Goal: Information Seeking & Learning: Learn about a topic

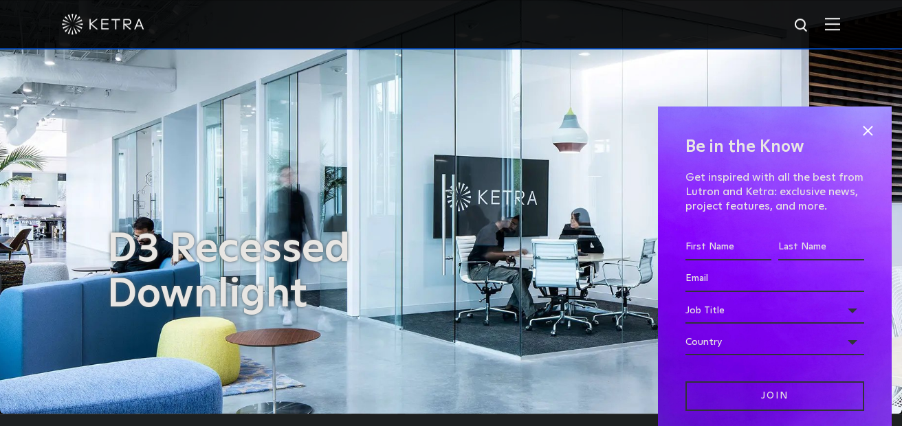
scroll to position [146, 0]
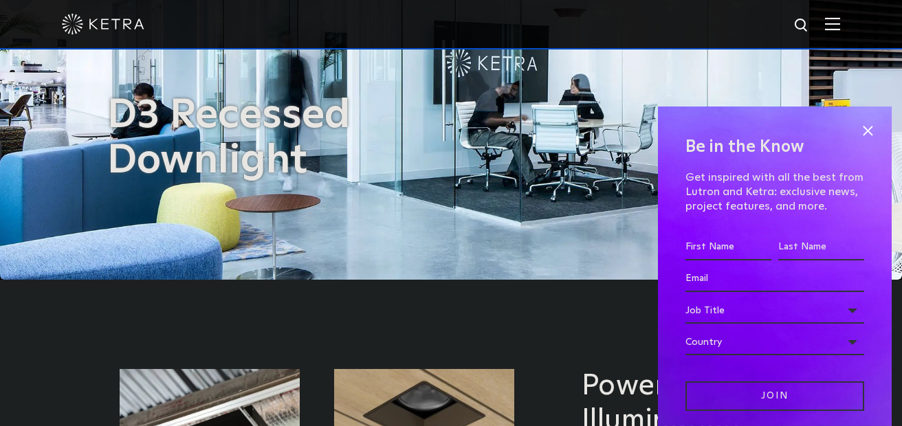
drag, startPoint x: 873, startPoint y: 124, endPoint x: 820, endPoint y: 122, distance: 52.3
click at [872, 126] on span at bounding box center [867, 130] width 21 height 21
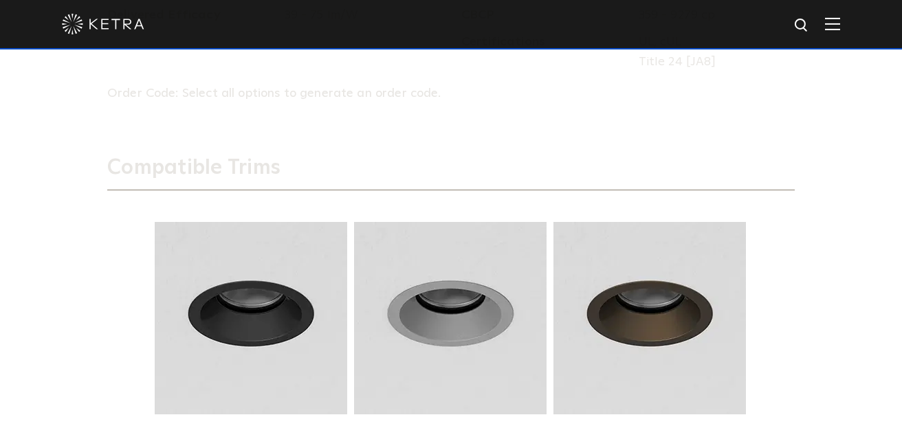
scroll to position [1611, 0]
click at [791, 318] on button "Next" at bounding box center [788, 322] width 14 height 14
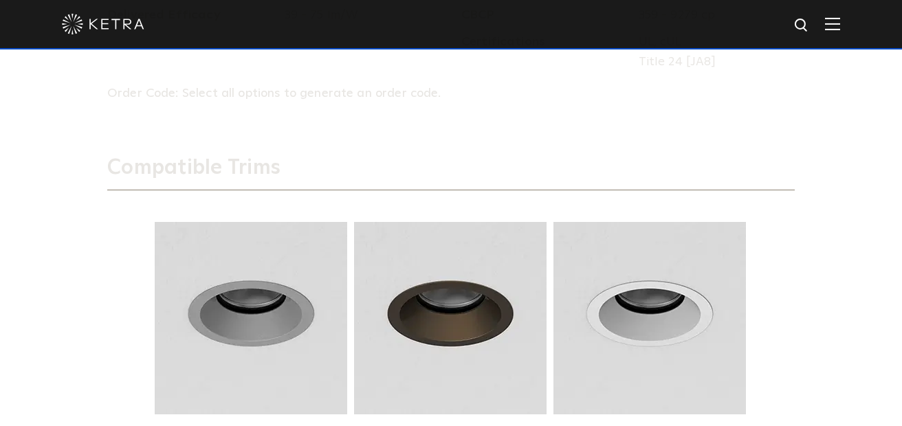
click at [791, 318] on button "Next" at bounding box center [788, 322] width 14 height 14
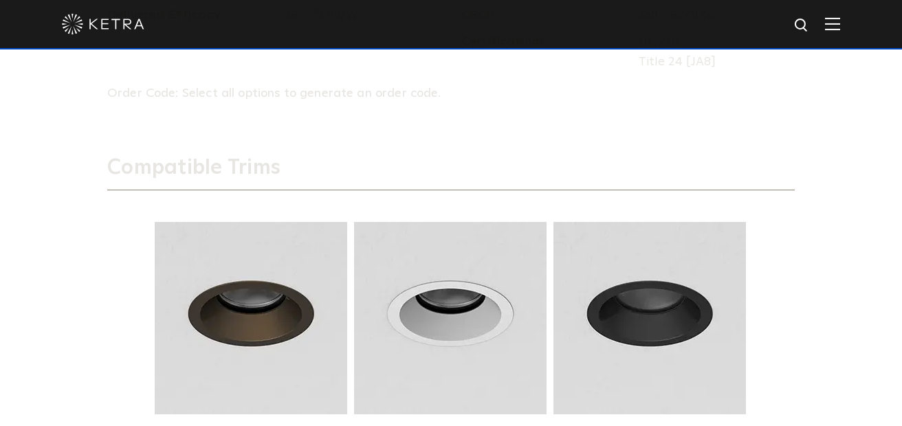
click at [791, 318] on button "Next" at bounding box center [788, 322] width 14 height 14
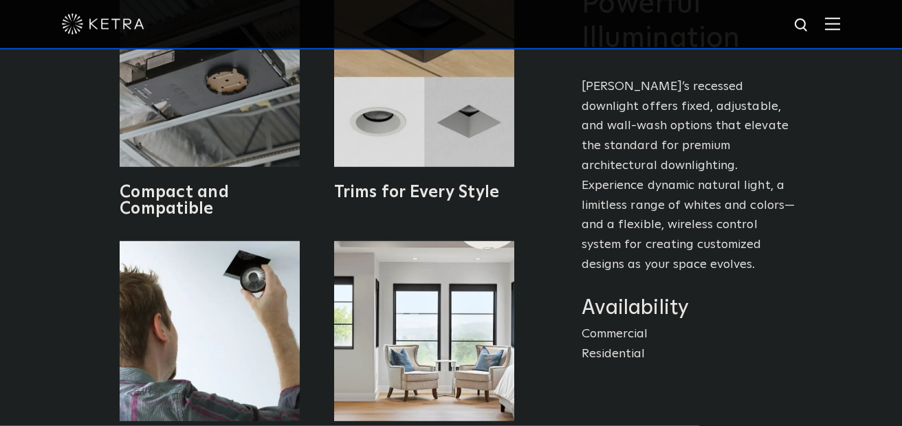
scroll to position [585, 0]
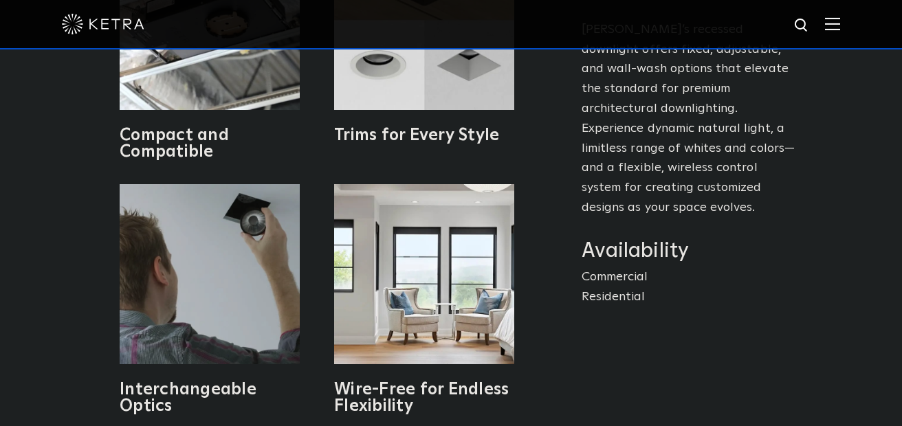
click at [195, 265] on img at bounding box center [210, 274] width 180 height 180
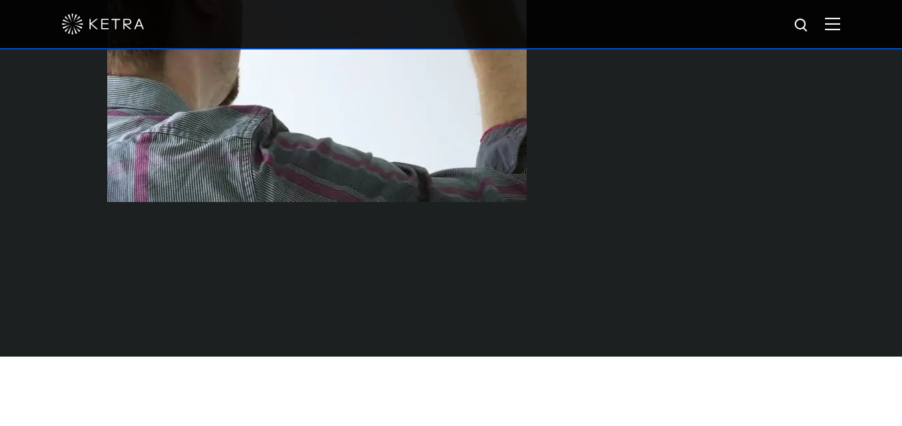
scroll to position [439, 0]
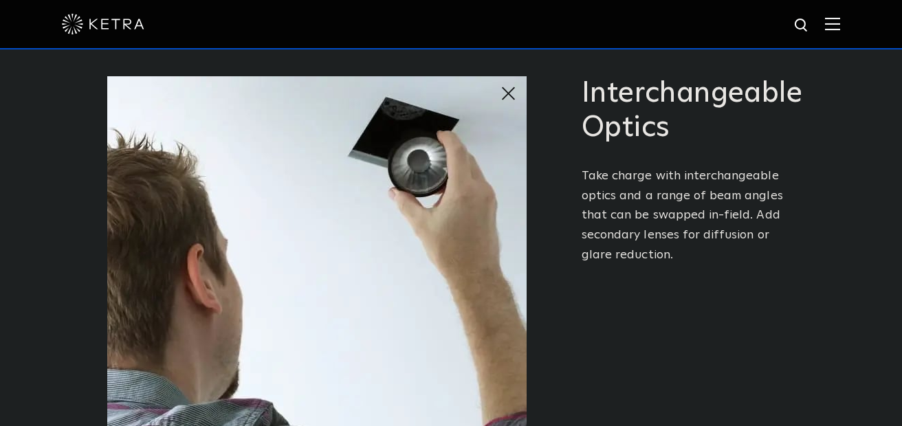
click at [511, 96] on span at bounding box center [513, 93] width 27 height 27
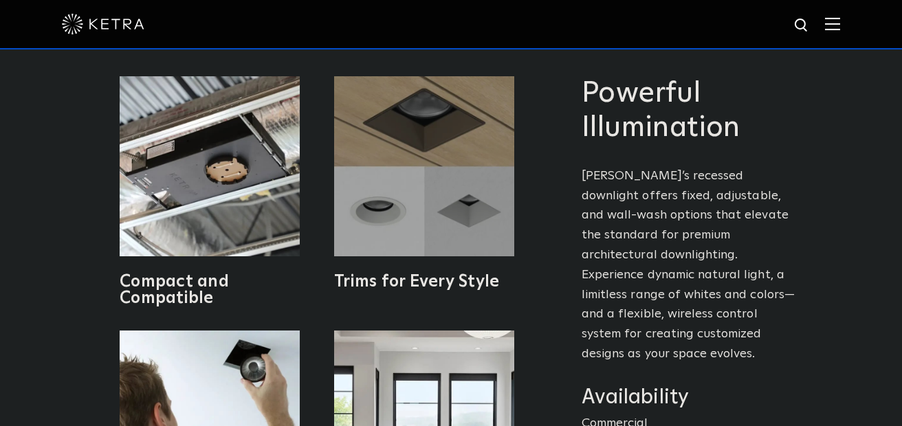
click at [458, 219] on img at bounding box center [424, 166] width 180 height 180
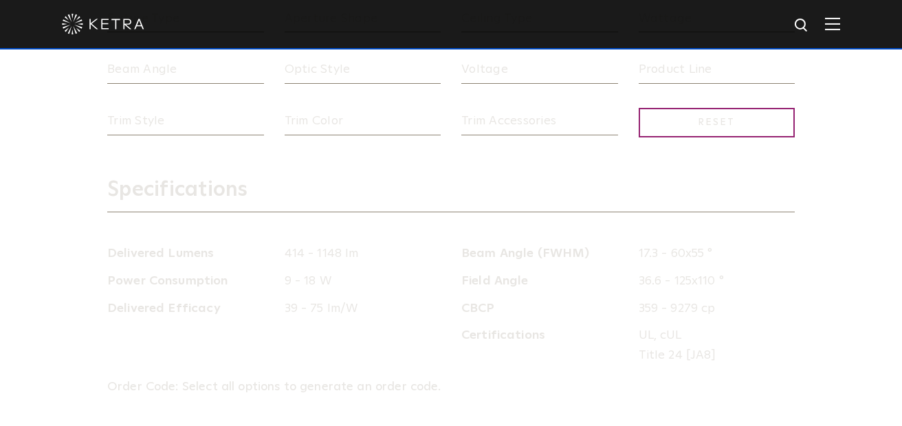
scroll to position [1172, 0]
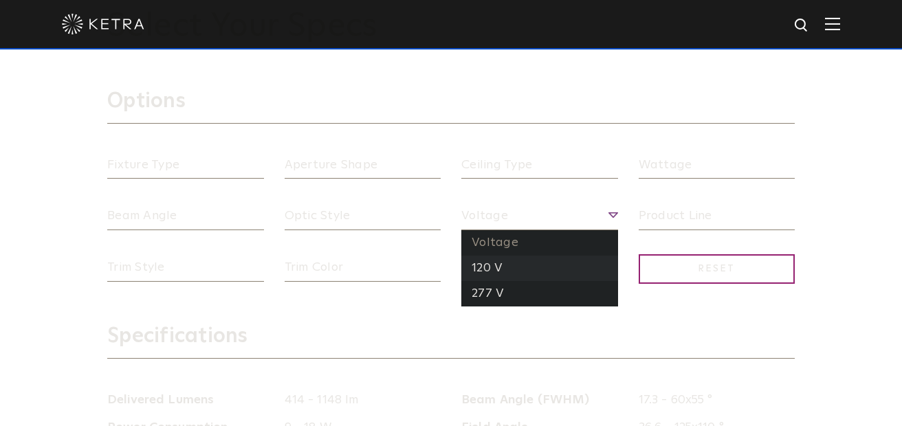
click at [491, 265] on li "120 V" at bounding box center [539, 268] width 157 height 25
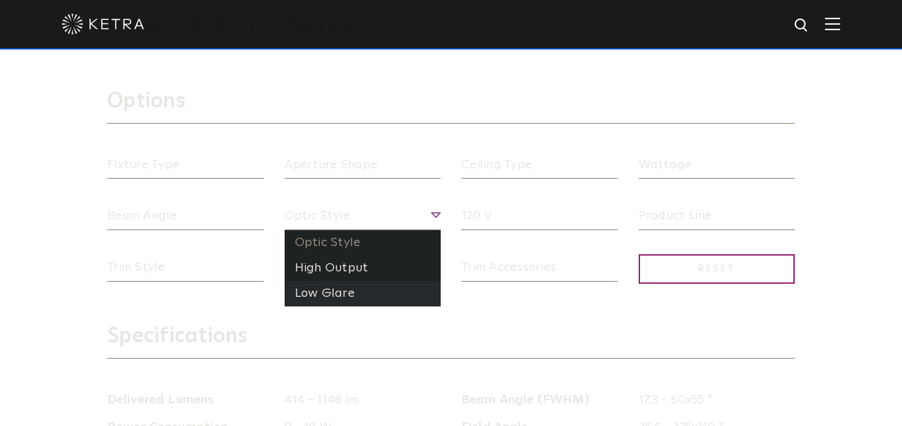
click at [333, 291] on li "Low Glare" at bounding box center [362, 293] width 157 height 25
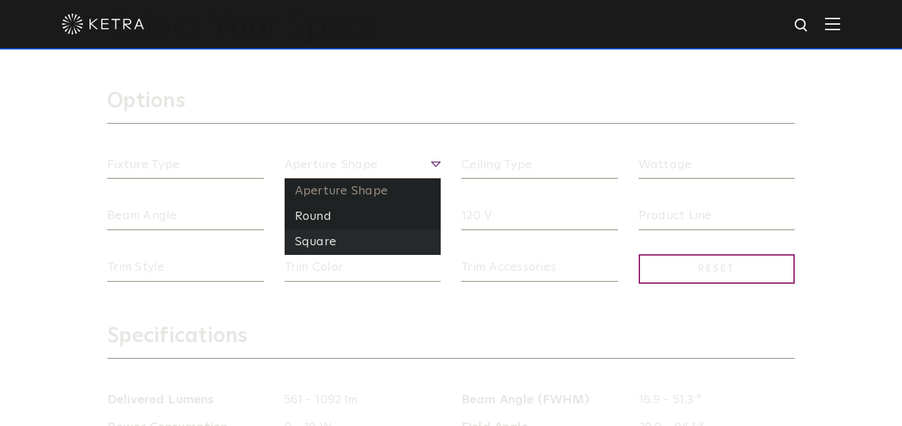
click at [319, 235] on li "Square" at bounding box center [362, 242] width 157 height 25
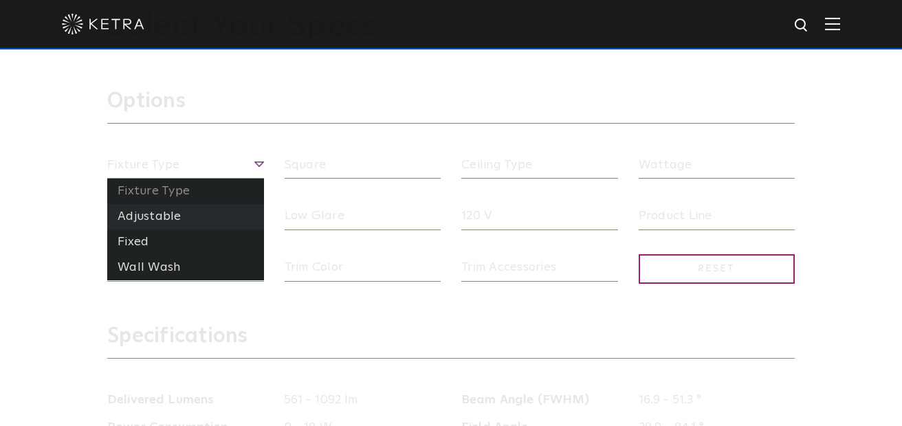
click at [166, 219] on li "Adjustable" at bounding box center [185, 216] width 157 height 25
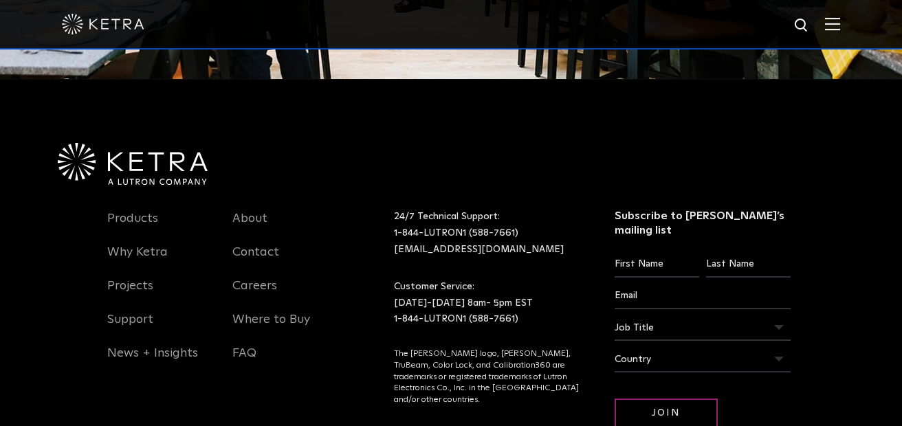
scroll to position [2930, 0]
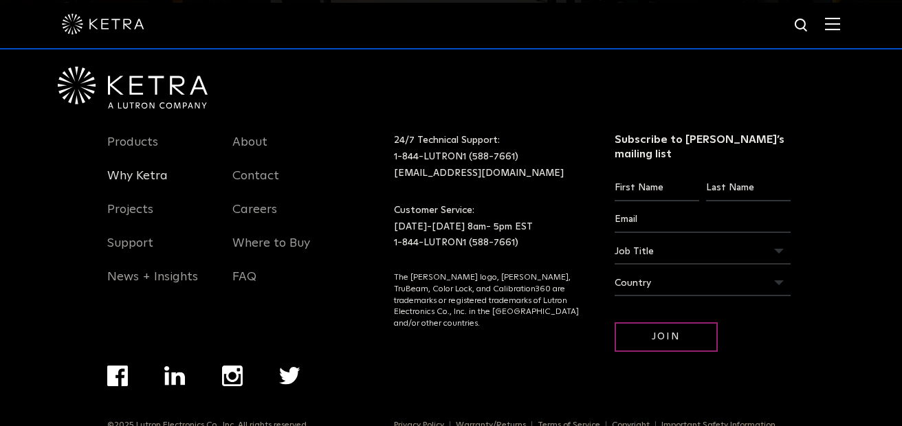
click at [144, 172] on link "Why Ketra" at bounding box center [137, 184] width 60 height 32
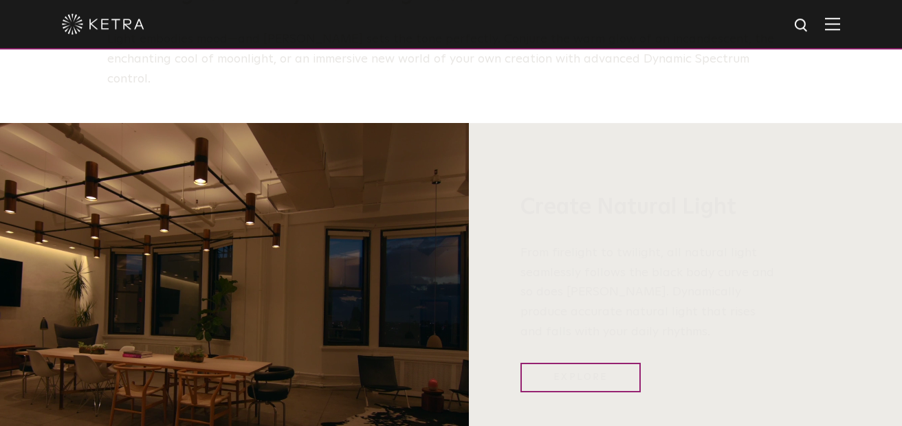
scroll to position [952, 0]
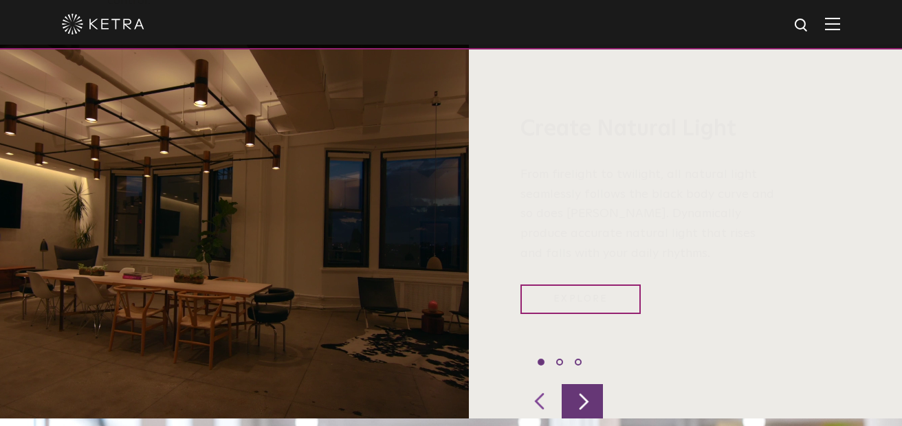
click at [586, 384] on div at bounding box center [581, 401] width 41 height 34
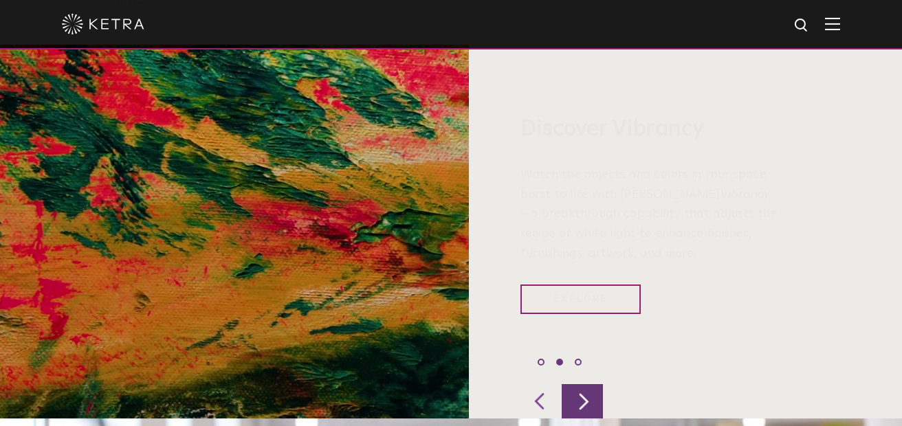
click at [586, 384] on div at bounding box center [581, 401] width 41 height 34
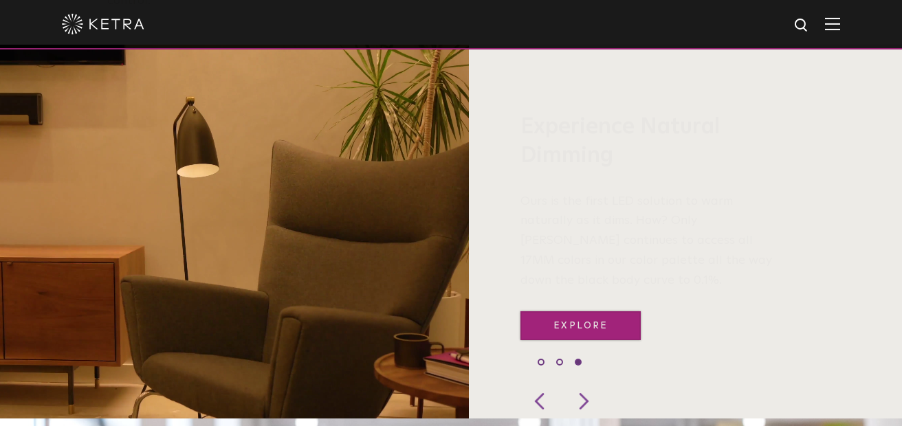
click at [588, 311] on link "Explore" at bounding box center [580, 326] width 120 height 30
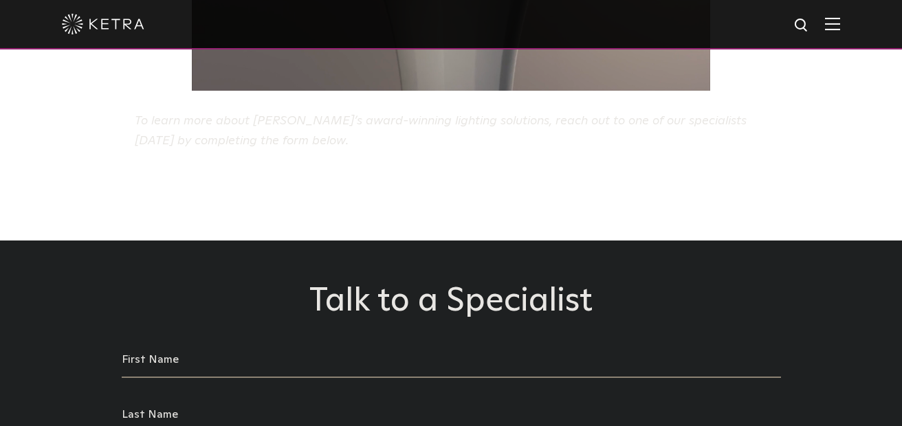
scroll to position [2197, 0]
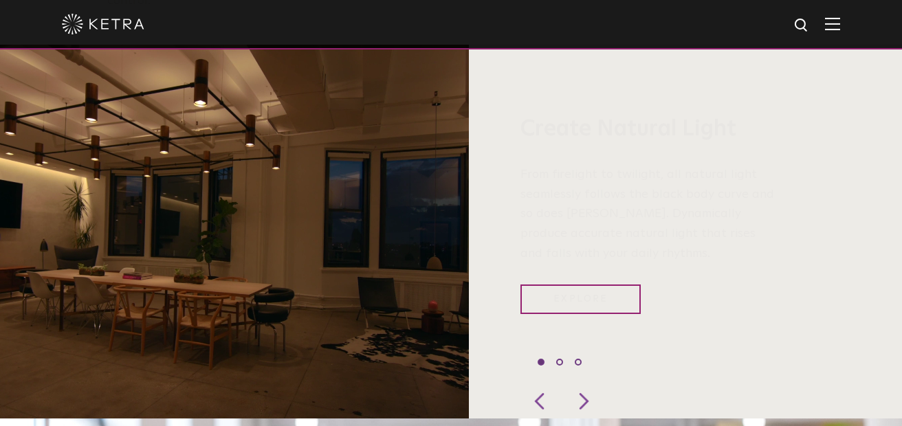
scroll to position [952, 0]
